Goal: Transaction & Acquisition: Purchase product/service

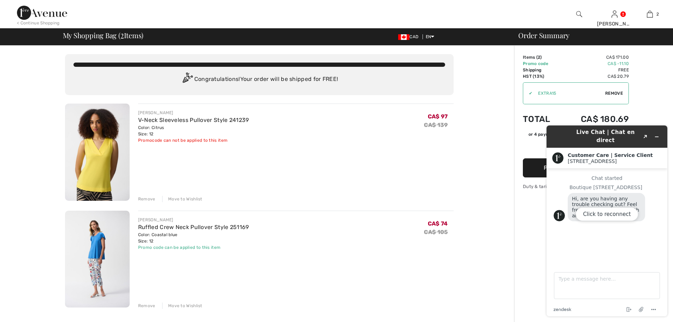
click at [657, 132] on div "Click to reconnect" at bounding box center [607, 220] width 121 height 191
click at [23, 13] on img at bounding box center [42, 13] width 50 height 14
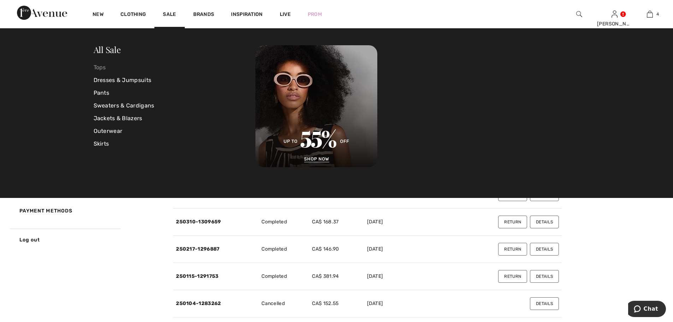
click at [103, 67] on link "Tops" at bounding box center [175, 67] width 162 height 13
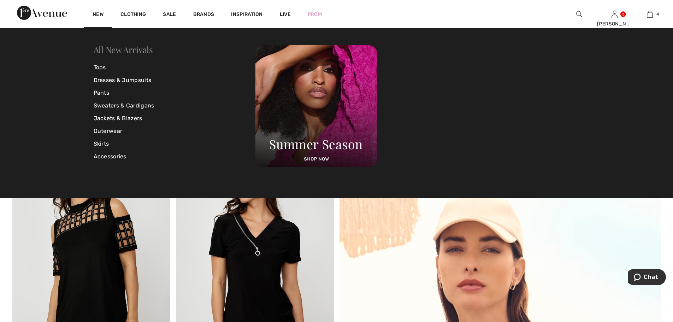
click at [110, 52] on link "All New Arrivals" at bounding box center [123, 49] width 59 height 11
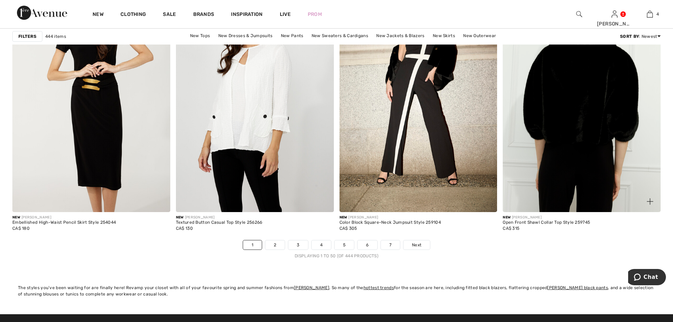
scroll to position [4030, 0]
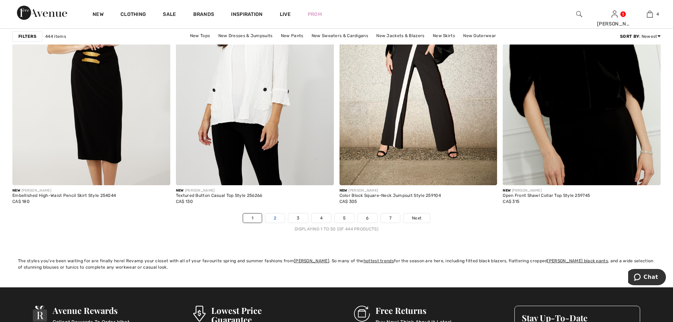
click at [275, 218] on link "2" at bounding box center [274, 218] width 19 height 9
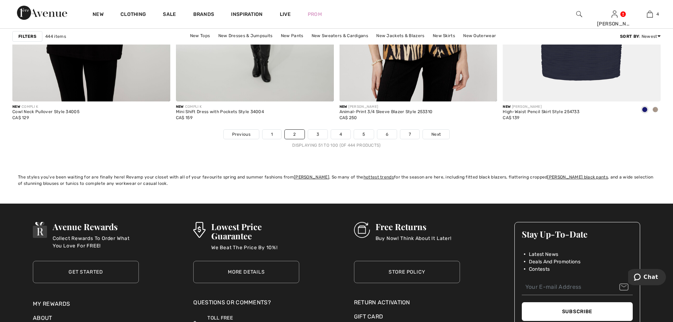
scroll to position [4136, 0]
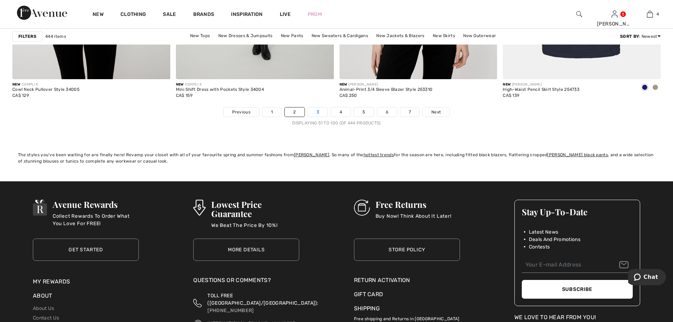
click at [317, 113] on link "3" at bounding box center [317, 111] width 19 height 9
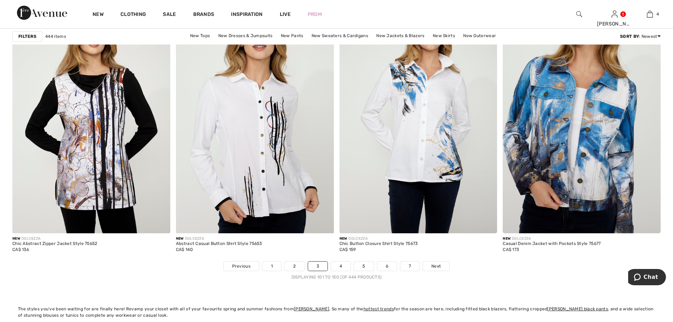
scroll to position [3994, 0]
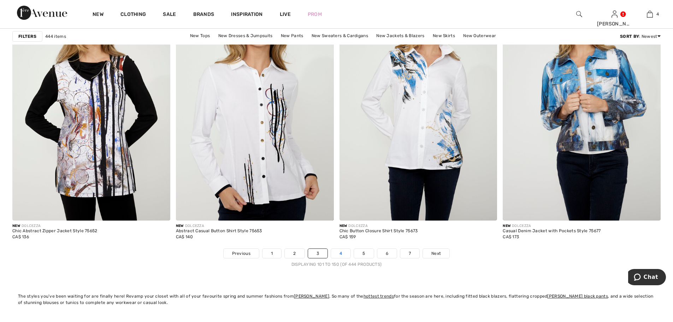
click at [344, 251] on link "4" at bounding box center [340, 253] width 19 height 9
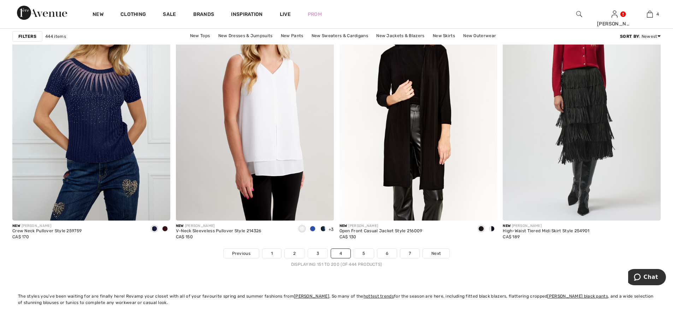
scroll to position [4030, 0]
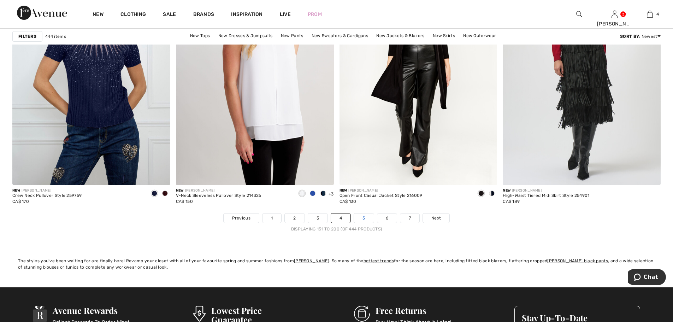
click at [367, 217] on link "5" at bounding box center [363, 218] width 19 height 9
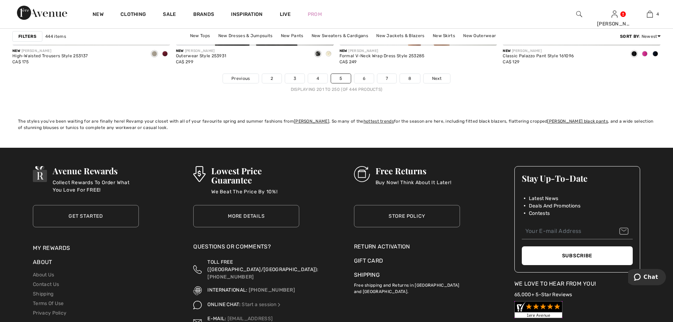
scroll to position [4171, 0]
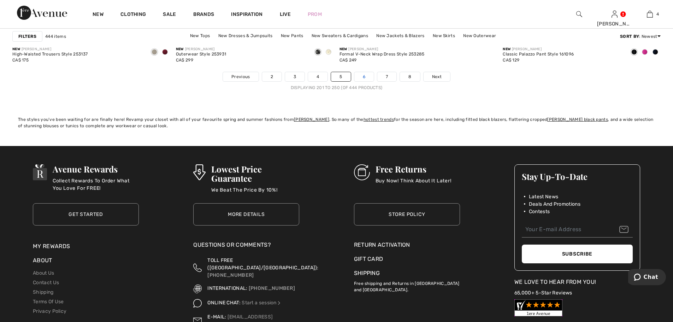
click at [366, 78] on link "6" at bounding box center [364, 76] width 19 height 9
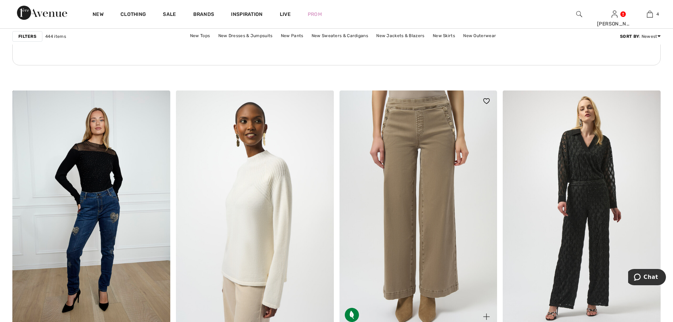
scroll to position [1237, 0]
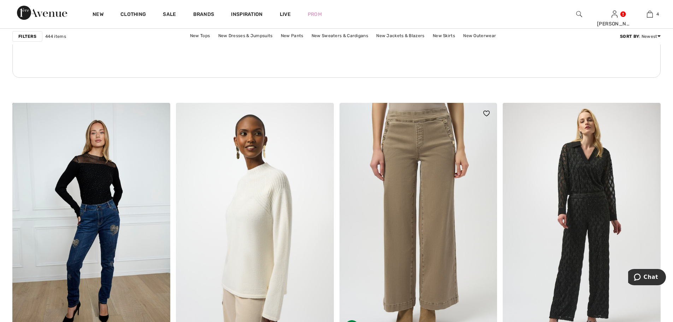
click at [434, 145] on img at bounding box center [419, 221] width 158 height 237
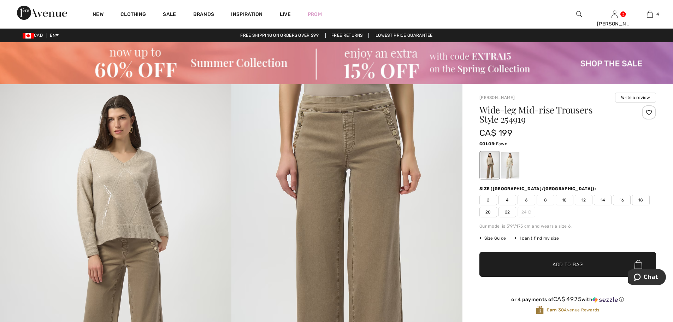
click at [384, 122] on img at bounding box center [348, 257] width 232 height 347
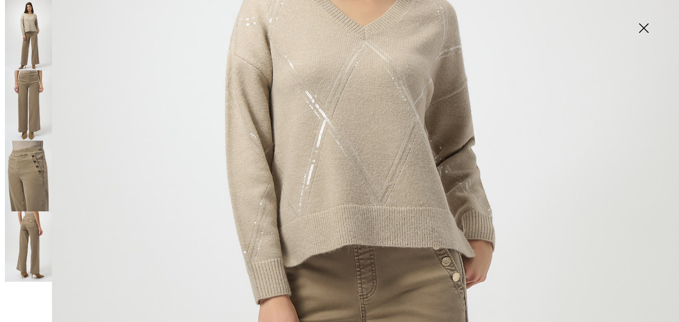
scroll to position [318, 0]
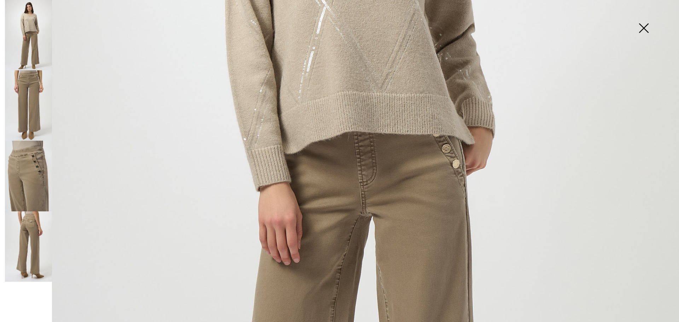
click at [27, 232] on img at bounding box center [28, 246] width 47 height 70
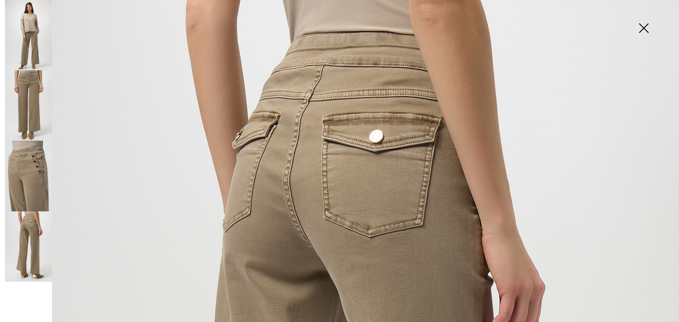
scroll to position [0, 0]
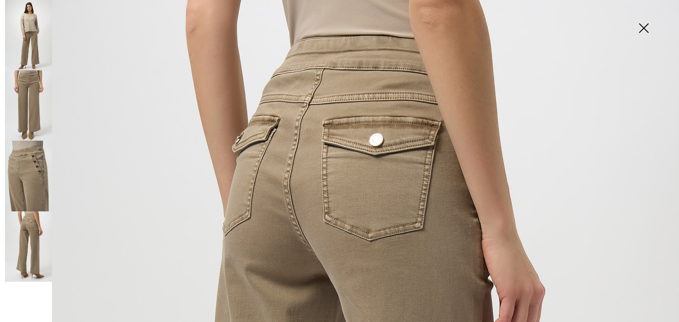
click at [641, 27] on img at bounding box center [643, 29] width 35 height 36
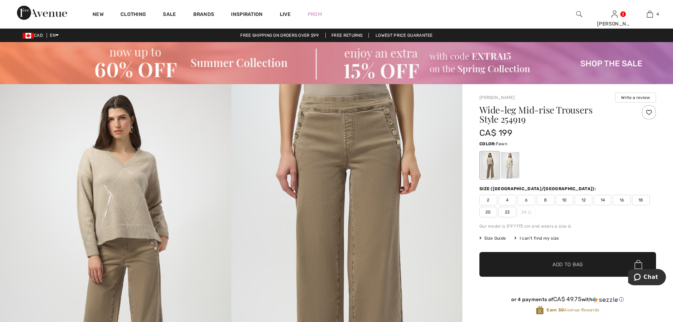
click at [377, 140] on img at bounding box center [348, 257] width 232 height 347
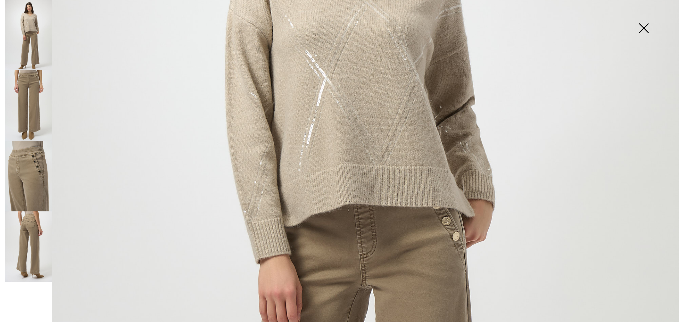
scroll to position [318, 0]
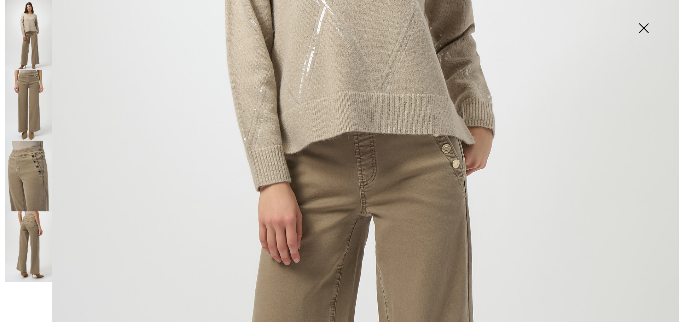
click at [24, 83] on img at bounding box center [28, 105] width 47 height 70
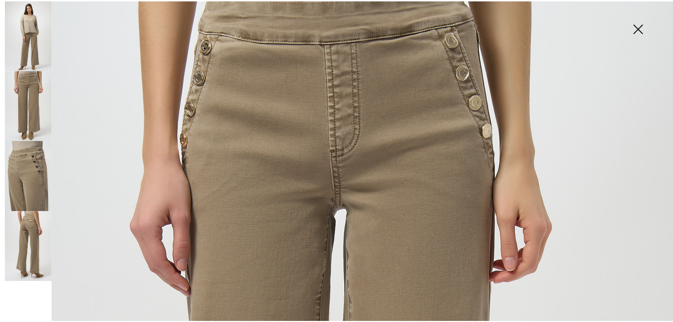
scroll to position [0, 0]
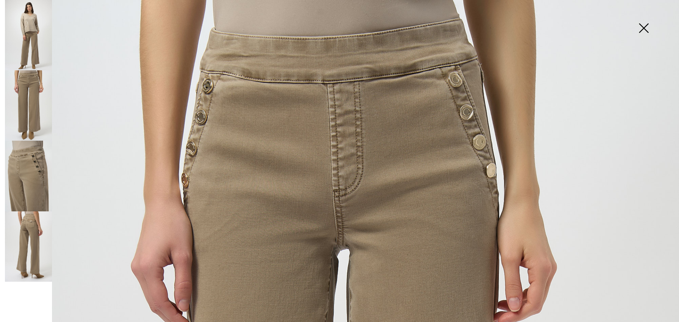
click at [643, 27] on img at bounding box center [643, 29] width 35 height 36
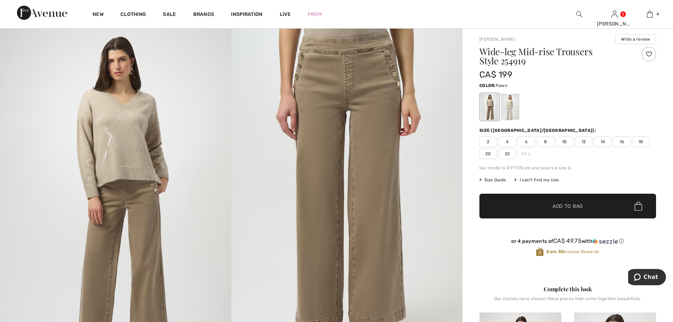
scroll to position [71, 0]
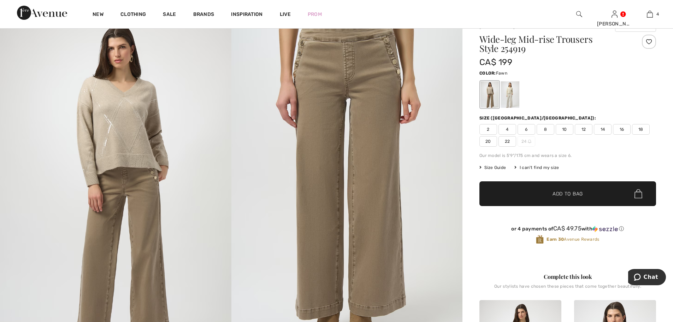
click at [583, 128] on span "12" at bounding box center [584, 129] width 18 height 11
click at [570, 194] on span "Add to Bag" at bounding box center [568, 193] width 30 height 7
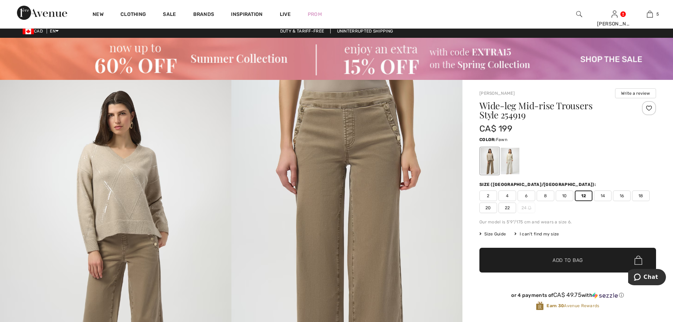
scroll to position [0, 0]
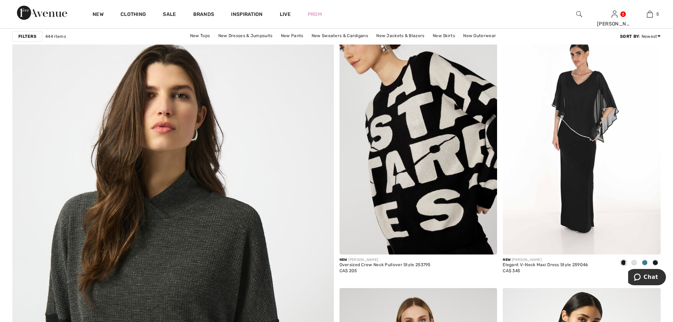
scroll to position [2262, 0]
